Goal: Information Seeking & Learning: Learn about a topic

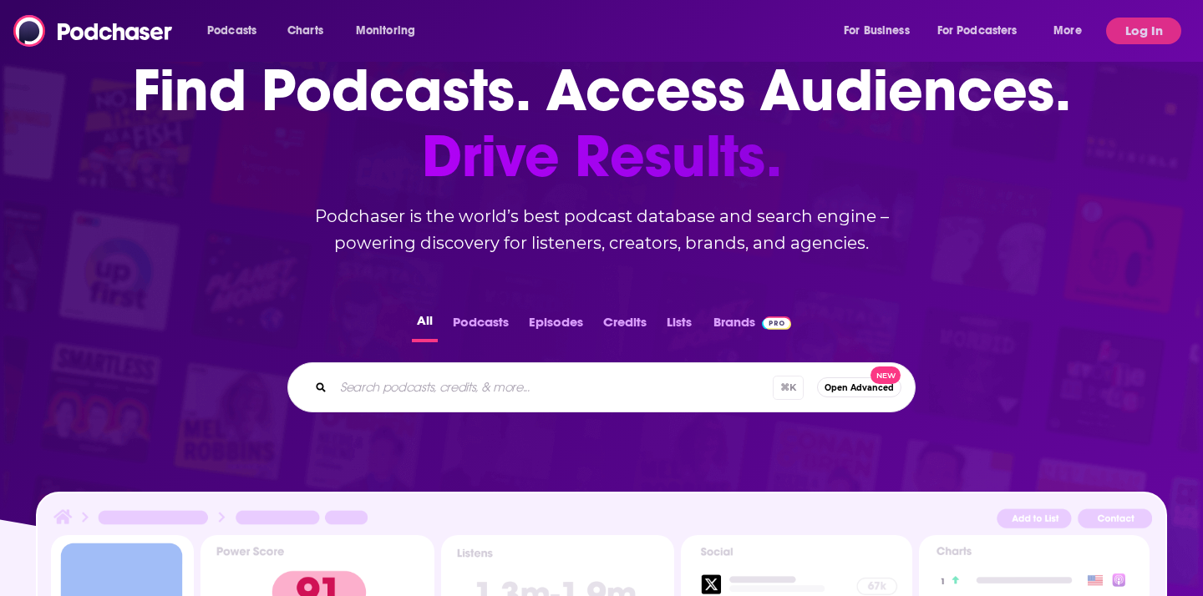
scroll to position [117, 0]
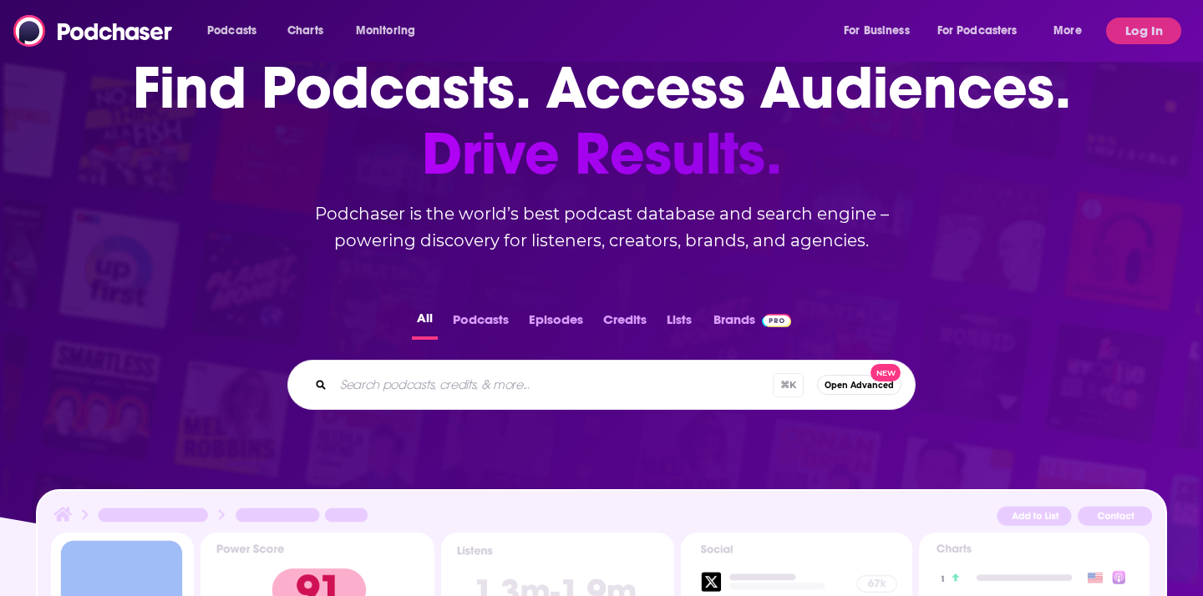
click at [471, 334] on button "Podcasts" at bounding box center [481, 323] width 66 height 33
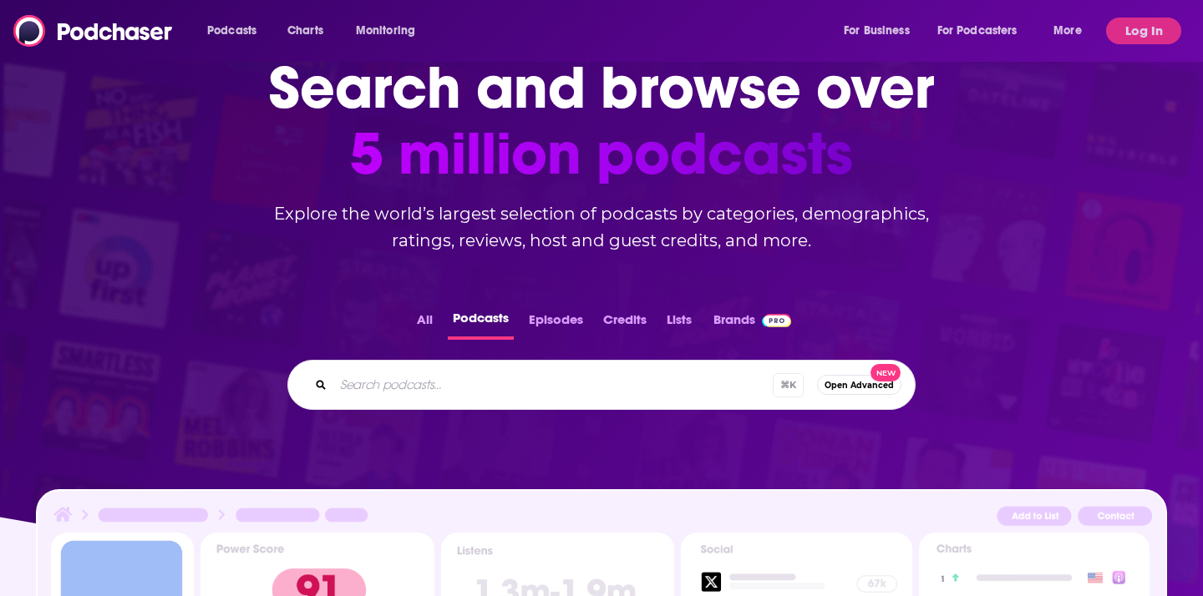
click at [466, 372] on input "Search podcasts..." at bounding box center [552, 385] width 439 height 27
type input "future of consumer marketing"
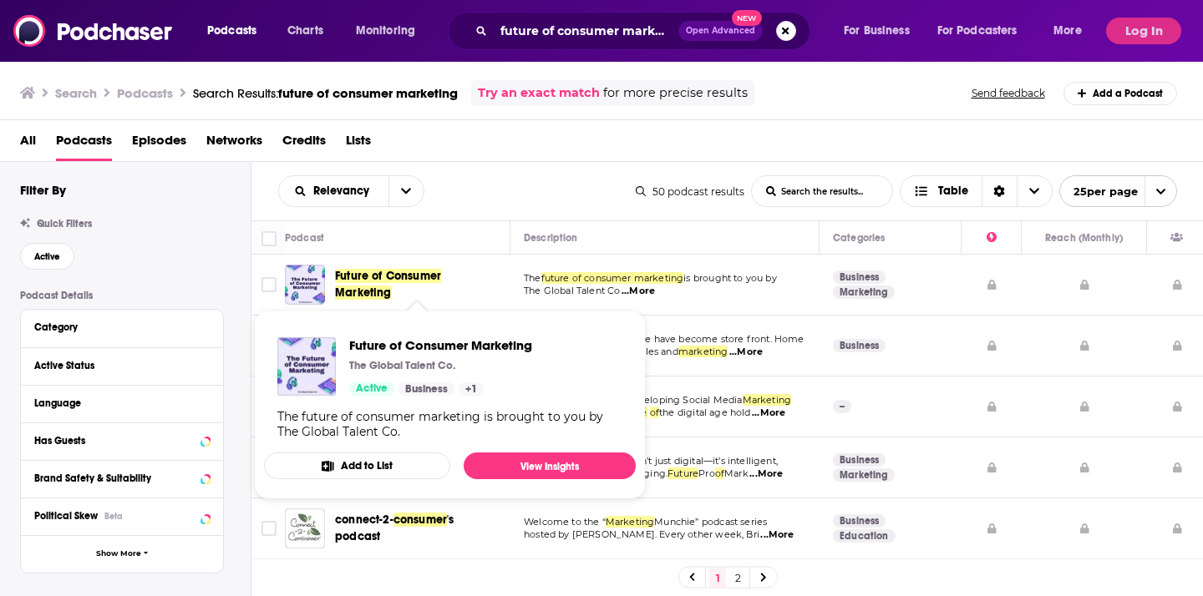
click at [429, 278] on span "Future of Consumer Marketing" at bounding box center [388, 284] width 106 height 31
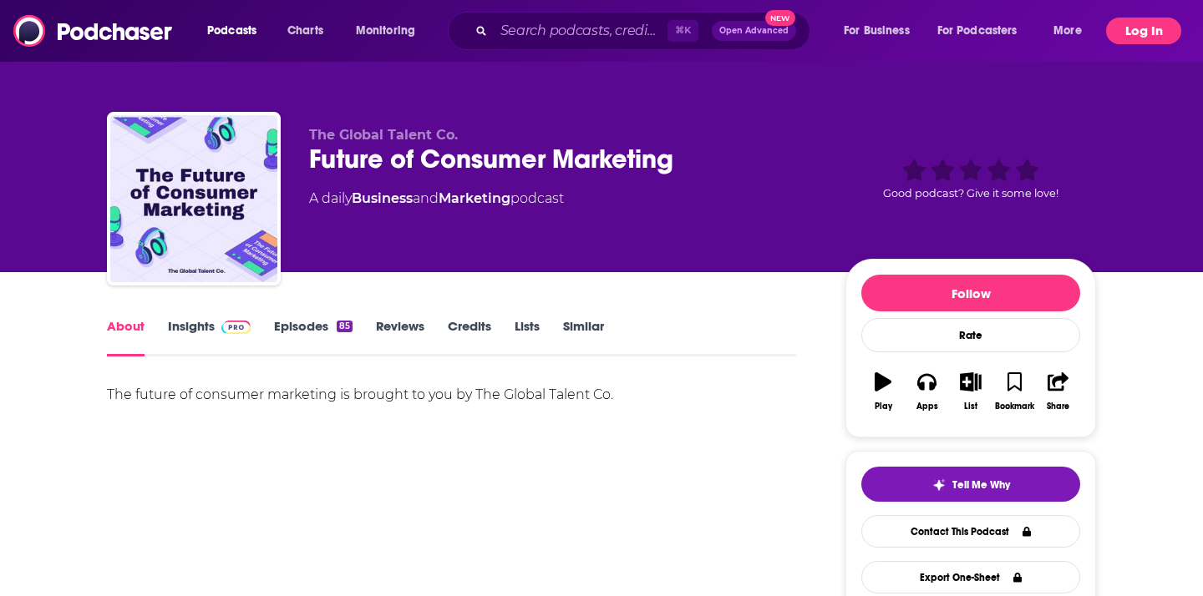
click at [1111, 18] on span "Log In" at bounding box center [1143, 31] width 75 height 27
click at [1125, 25] on button "Log In" at bounding box center [1143, 31] width 75 height 27
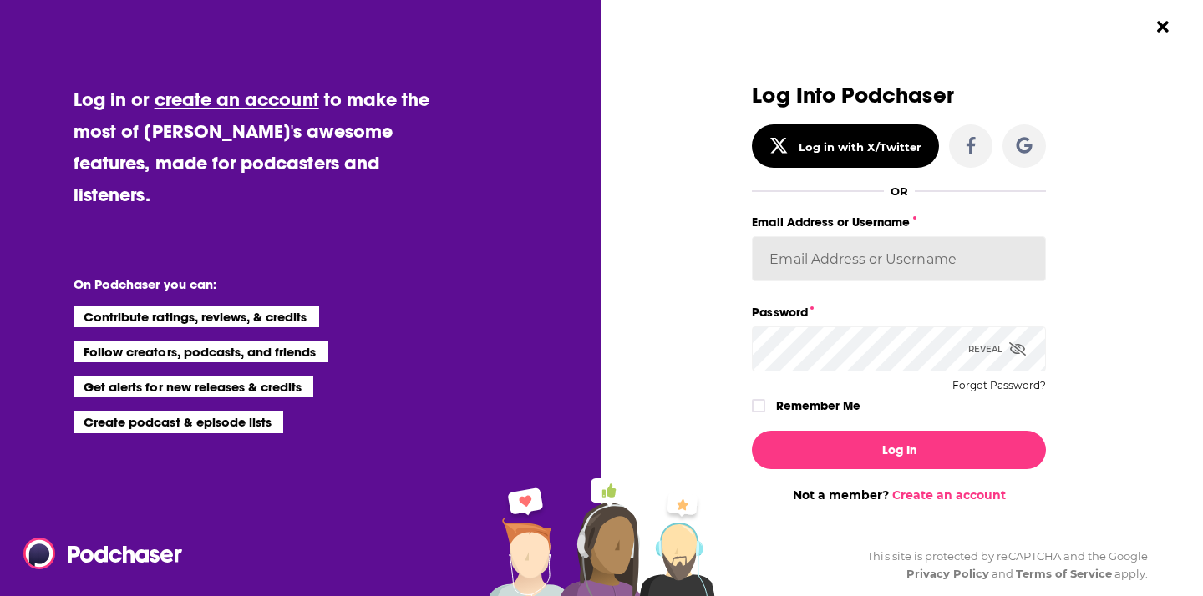
type input "AzionePR"
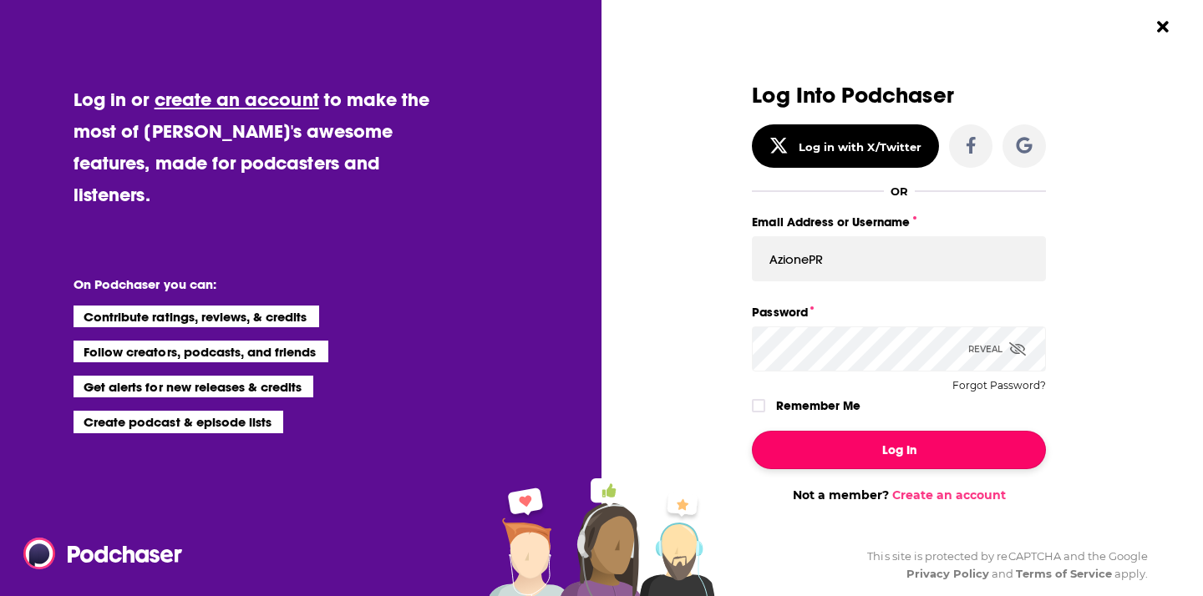
click at [830, 467] on button "Log In" at bounding box center [899, 450] width 294 height 38
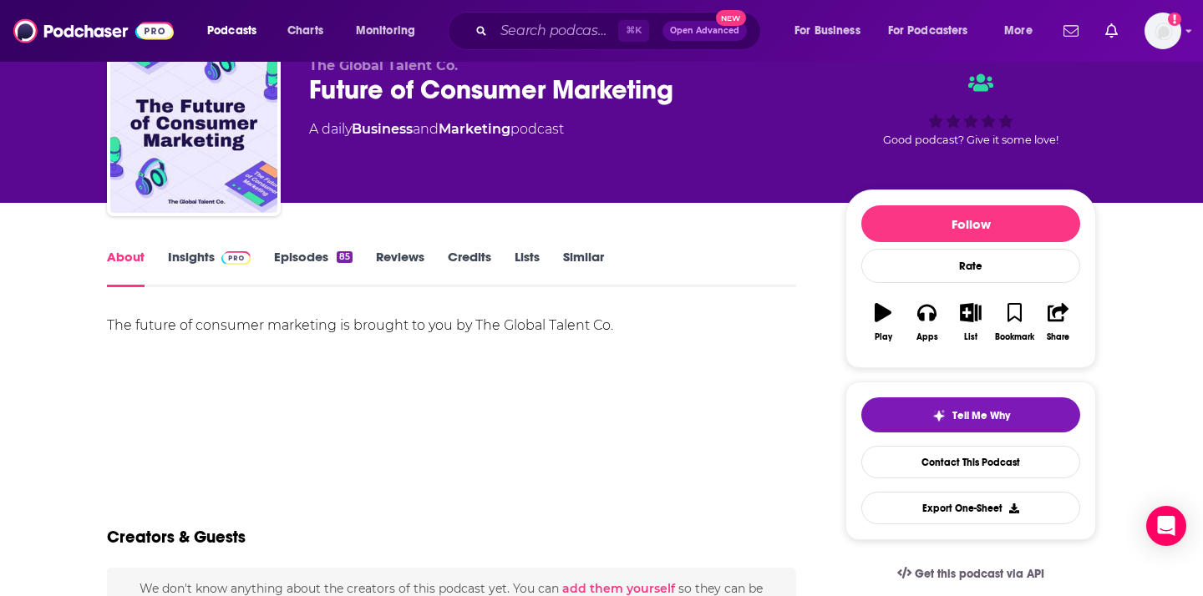
scroll to position [68, 0]
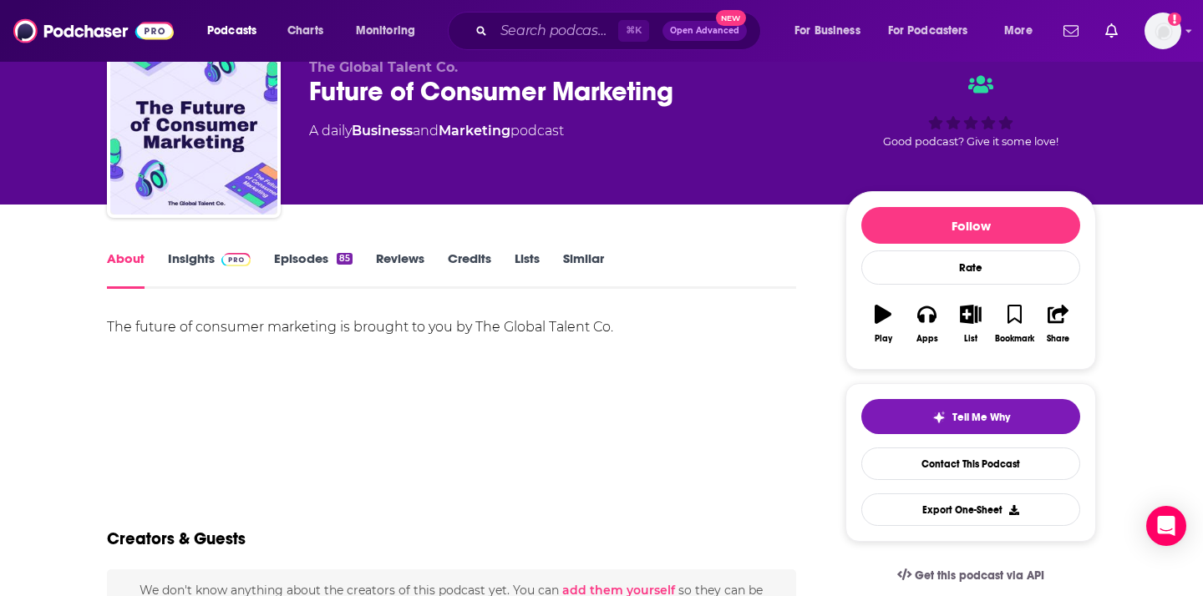
click at [196, 261] on link "Insights" at bounding box center [209, 270] width 83 height 38
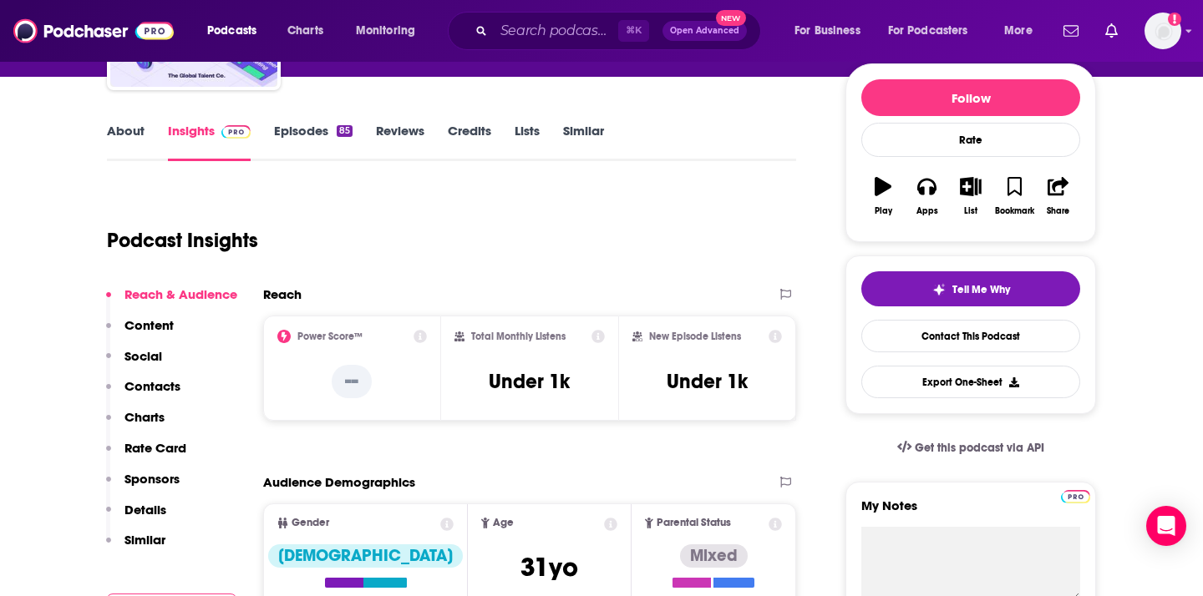
scroll to position [190, 0]
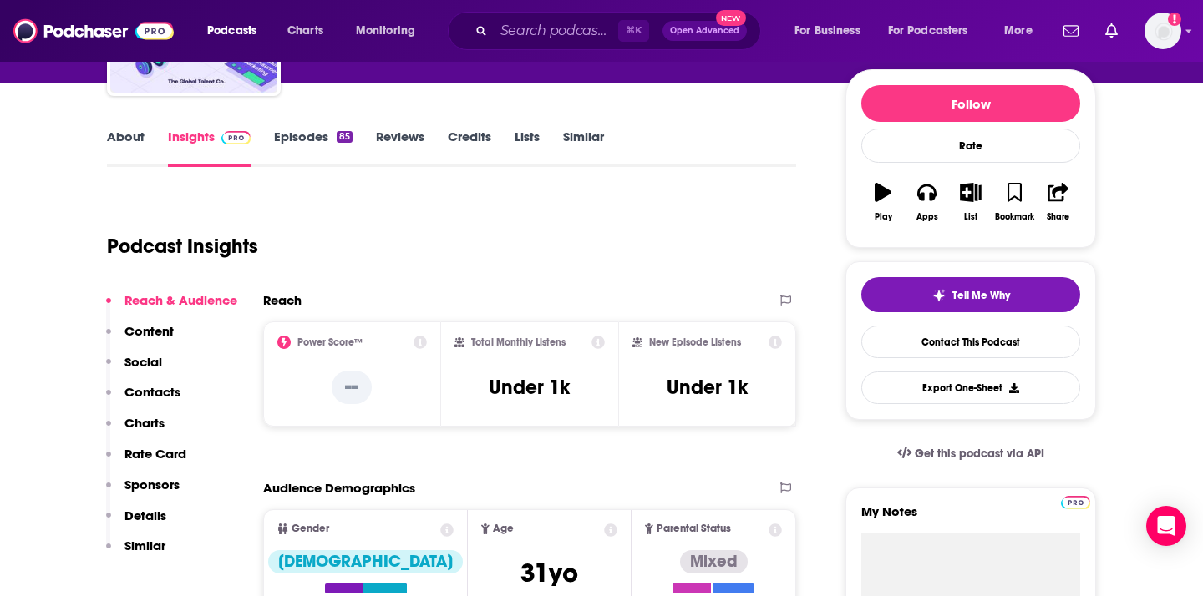
click at [139, 138] on link "About" at bounding box center [126, 148] width 38 height 38
